Goal: Task Accomplishment & Management: Complete application form

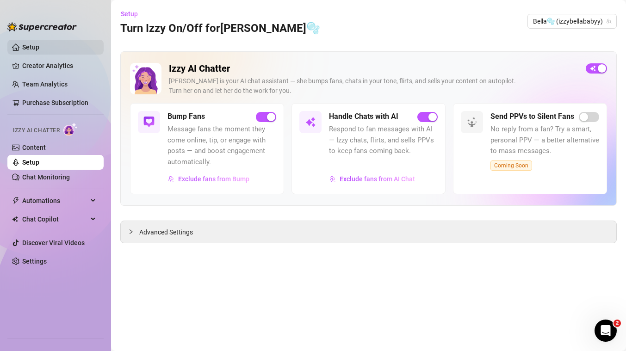
click at [24, 49] on link "Setup" at bounding box center [30, 46] width 17 height 7
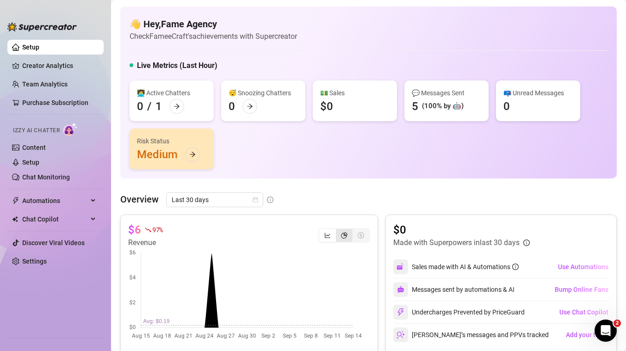
click at [341, 238] on div "segmented control" at bounding box center [344, 235] width 17 height 13
click at [338, 230] on input "segmented control" at bounding box center [338, 230] width 0 height 0
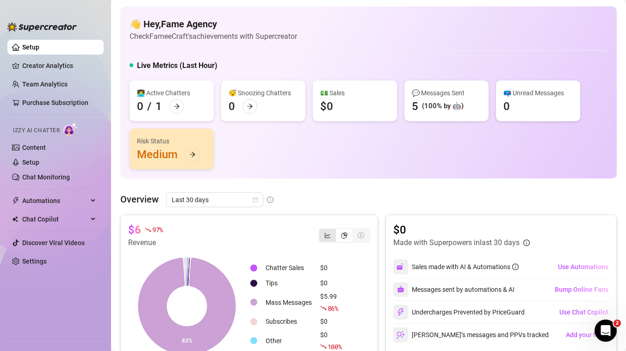
click at [325, 235] on div "segmented control" at bounding box center [327, 235] width 17 height 13
click at [321, 230] on input "segmented control" at bounding box center [321, 230] width 0 height 0
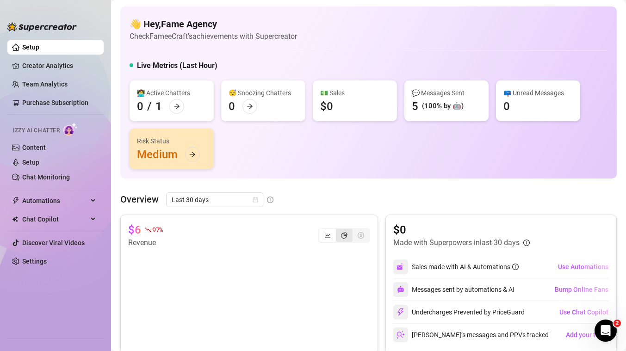
click at [336, 233] on div "segmented control" at bounding box center [344, 235] width 17 height 13
click at [338, 230] on input "segmented control" at bounding box center [338, 230] width 0 height 0
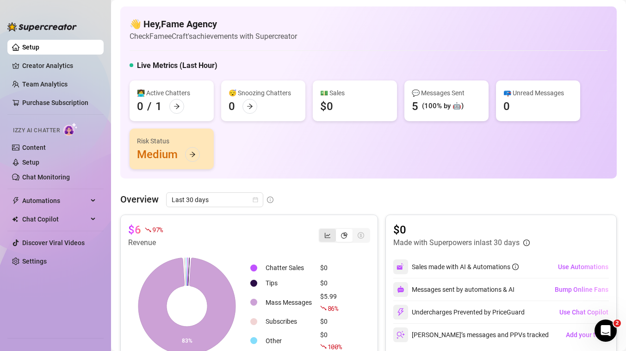
click at [324, 233] on icon "line-chart" at bounding box center [327, 235] width 6 height 6
click at [321, 230] on input "segmented control" at bounding box center [321, 230] width 0 height 0
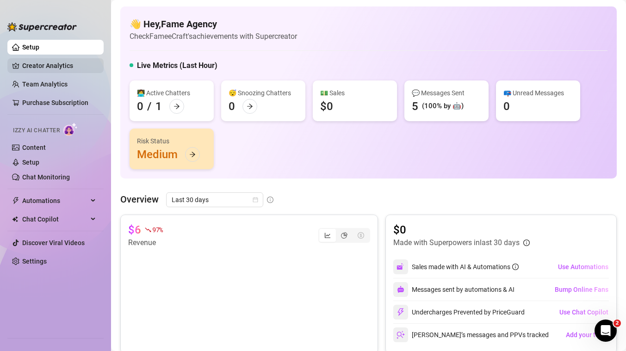
click at [22, 62] on link "Creator Analytics" at bounding box center [59, 65] width 74 height 15
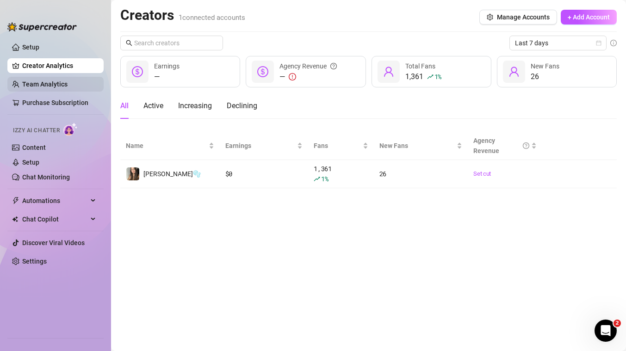
click at [30, 87] on link "Team Analytics" at bounding box center [44, 83] width 45 height 7
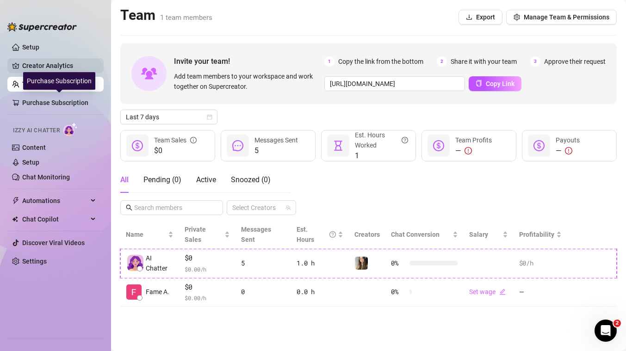
click at [39, 51] on link "Setup" at bounding box center [30, 46] width 17 height 7
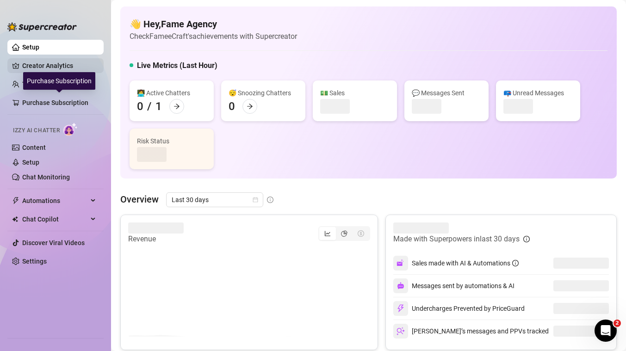
click at [36, 68] on link "Creator Analytics" at bounding box center [59, 65] width 74 height 15
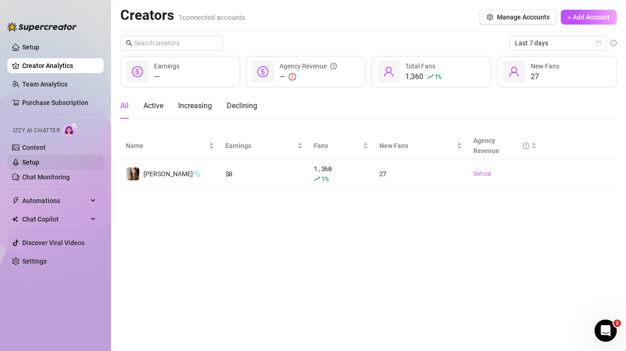
click at [39, 163] on link "Setup" at bounding box center [30, 162] width 17 height 7
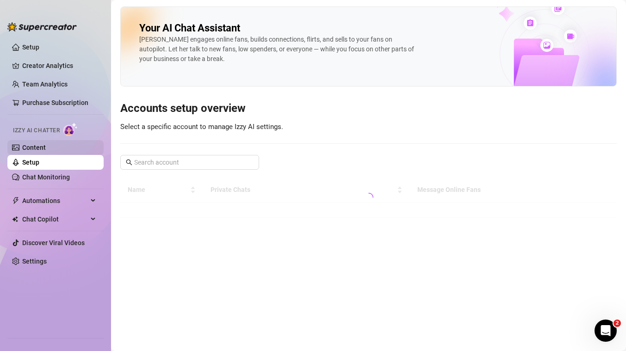
click at [35, 151] on link "Content" at bounding box center [34, 147] width 24 height 7
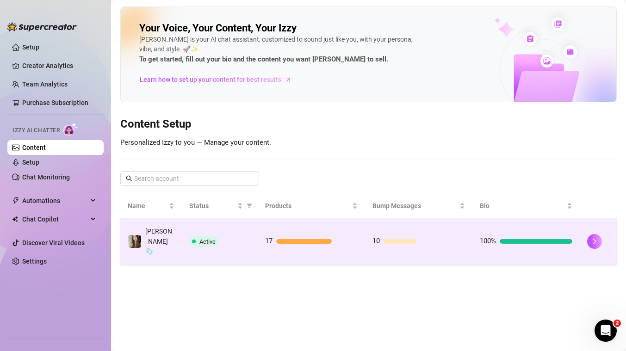
click at [586, 232] on td at bounding box center [597, 242] width 37 height 46
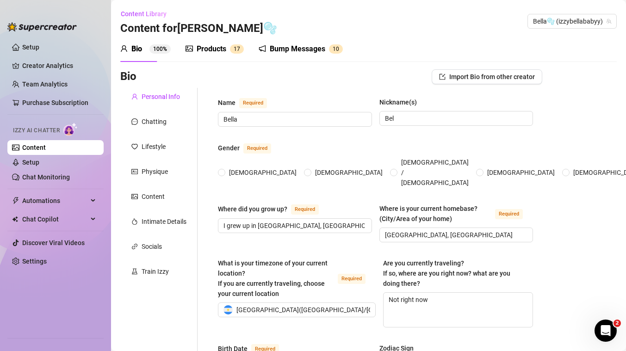
radio input "true"
type input "September 3rd, 2007"
